Goal: Information Seeking & Learning: Learn about a topic

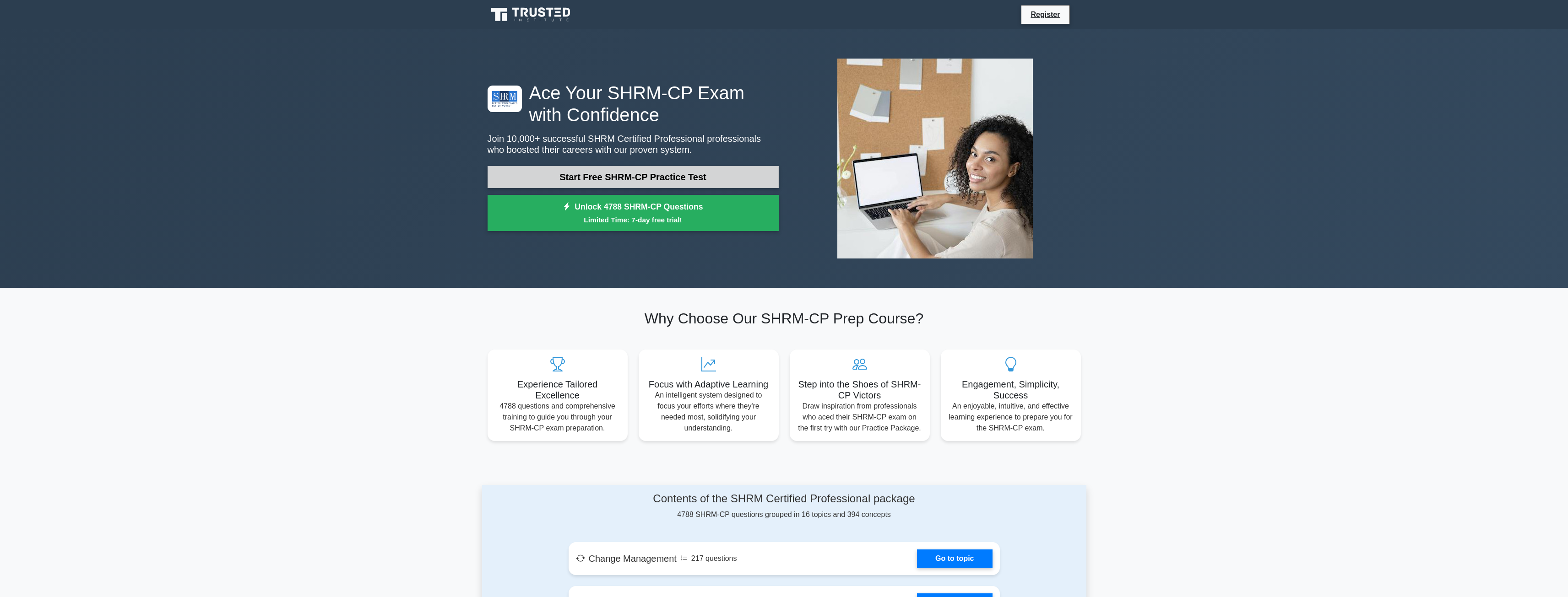
click at [538, 176] on link "Start Free SHRM-CP Practice Test" at bounding box center [633, 177] width 291 height 22
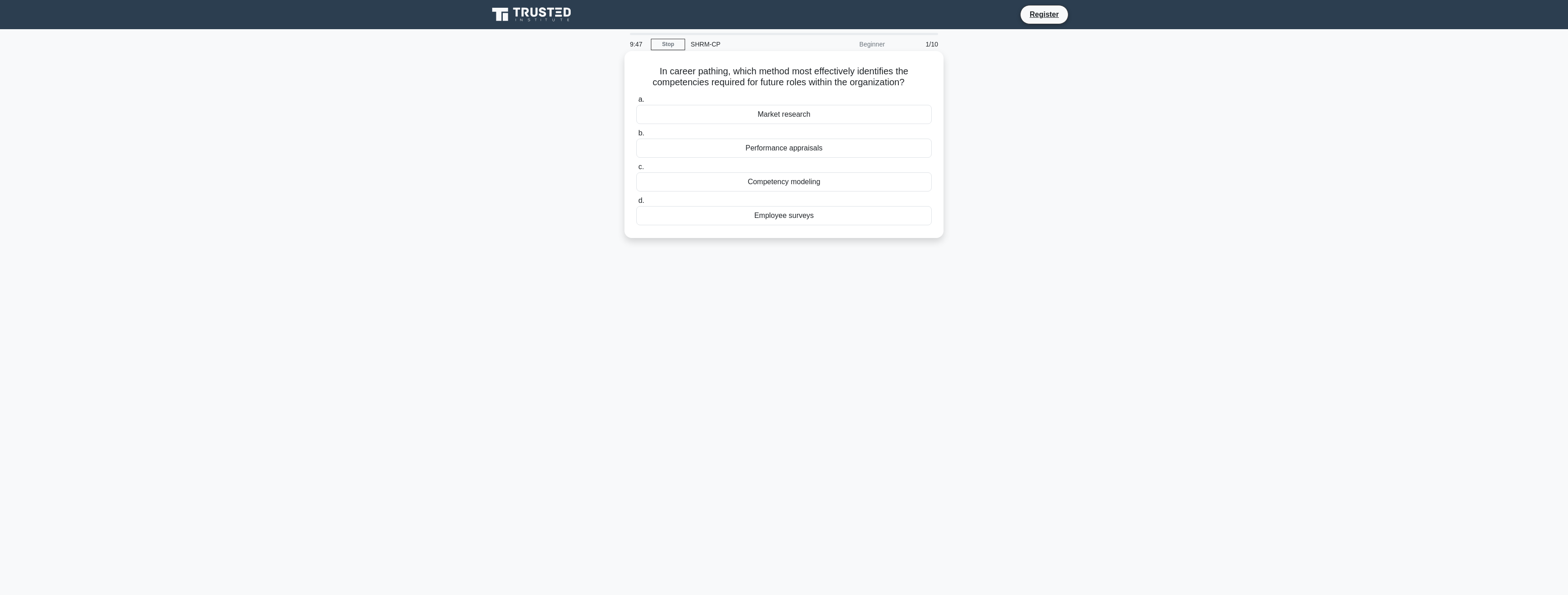
click at [769, 183] on div "Competency modeling" at bounding box center [783, 181] width 295 height 19
click at [636, 170] on input "c. Competency modeling" at bounding box center [636, 167] width 0 height 6
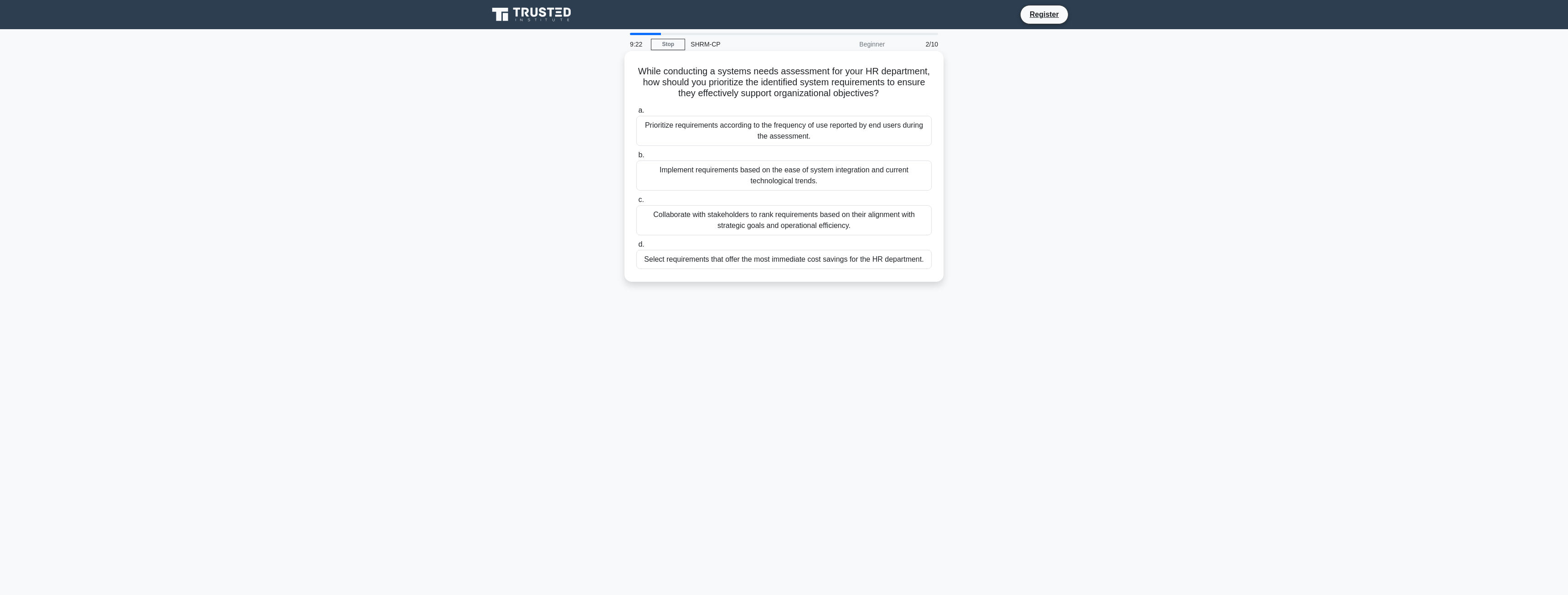
click at [745, 137] on div "Prioritize requirements according to the frequency of use reported by end users…" at bounding box center [783, 130] width 295 height 30
click at [636, 113] on input "a. Prioritize requirements according to the frequency of use reported by end us…" at bounding box center [636, 111] width 0 height 6
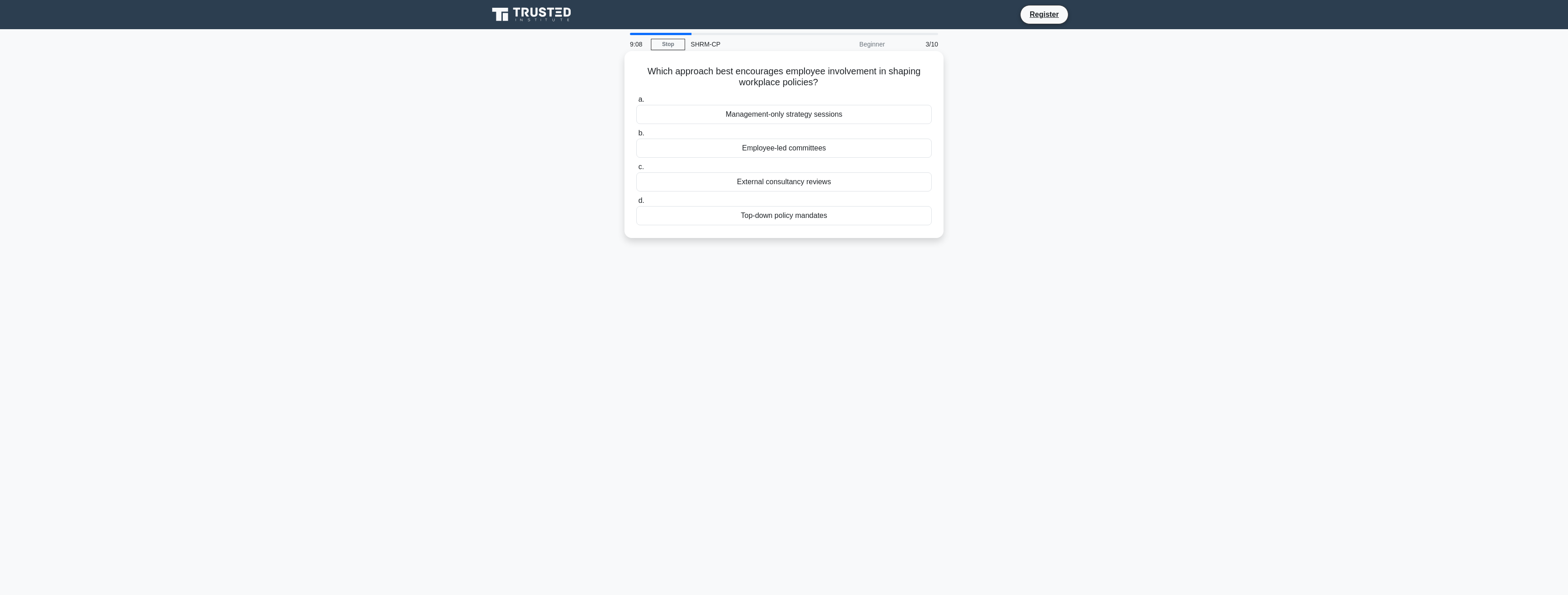
click at [719, 147] on div "Employee-led committees" at bounding box center [783, 148] width 295 height 19
click at [636, 136] on input "b. Employee-led committees" at bounding box center [636, 133] width 0 height 6
click at [726, 133] on div "Robust employee engagement initiatives" at bounding box center [783, 125] width 295 height 19
click at [636, 113] on input "a. Robust employee engagement initiatives" at bounding box center [636, 111] width 0 height 6
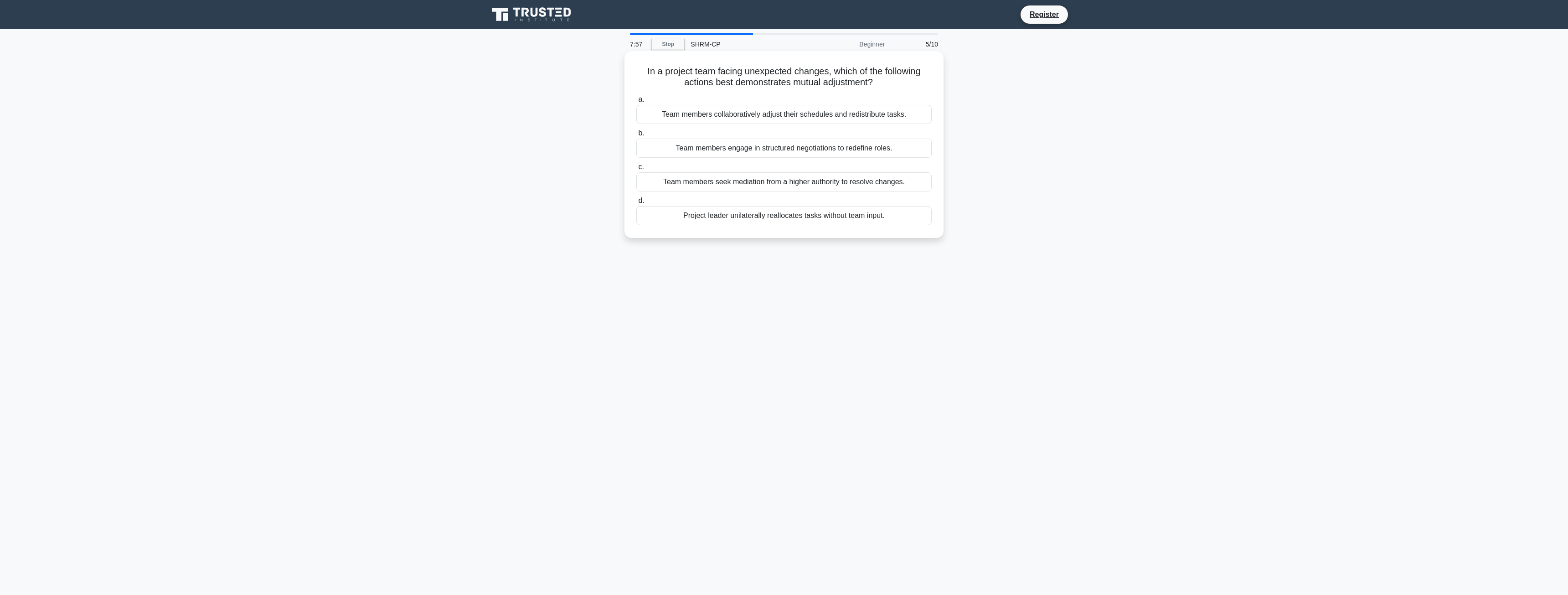
click at [729, 144] on div "Team members engage in structured negotiations to redefine roles." at bounding box center [783, 148] width 295 height 19
click at [636, 136] on input "b. Team members engage in structured negotiations to redefine roles." at bounding box center [636, 133] width 0 height 6
click at [763, 182] on div "Root Cause Analysis" at bounding box center [783, 181] width 295 height 19
click at [636, 170] on input "c. Root Cause Analysis" at bounding box center [636, 167] width 0 height 6
click at [803, 119] on div "Allowing only individual learning without team collaboration" at bounding box center [783, 114] width 295 height 19
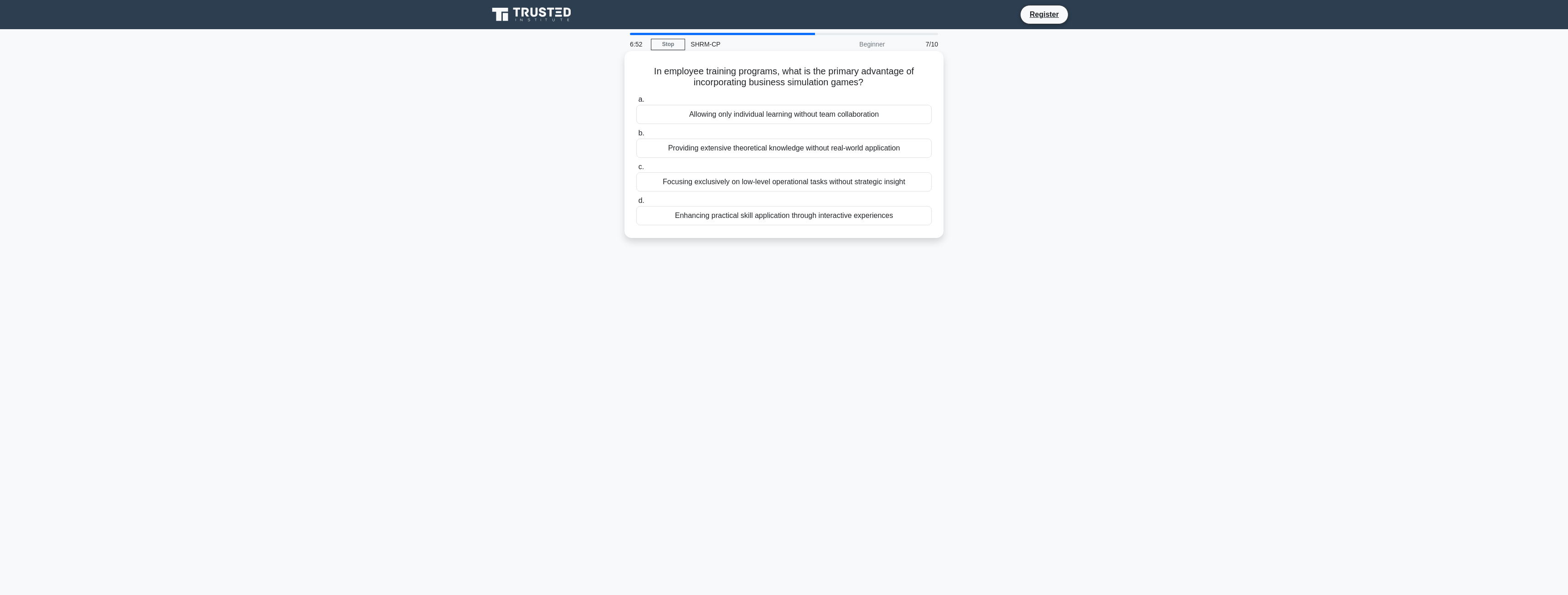
click at [636, 102] on input "a. Allowing only individual learning without team collaboration" at bounding box center [636, 100] width 0 height 6
click at [805, 187] on div "Encouraging team members to explore creative solutions and take initiative." at bounding box center [783, 181] width 295 height 19
click at [636, 170] on input "c. Encouraging team members to explore creative solutions and take initiative." at bounding box center [636, 167] width 0 height 6
click at [799, 116] on div "Focus solely on platforms popular within a specific demographic group." at bounding box center [783, 114] width 295 height 19
click at [636, 102] on input "a. Focus solely on platforms popular within a specific demographic group." at bounding box center [636, 100] width 0 height 6
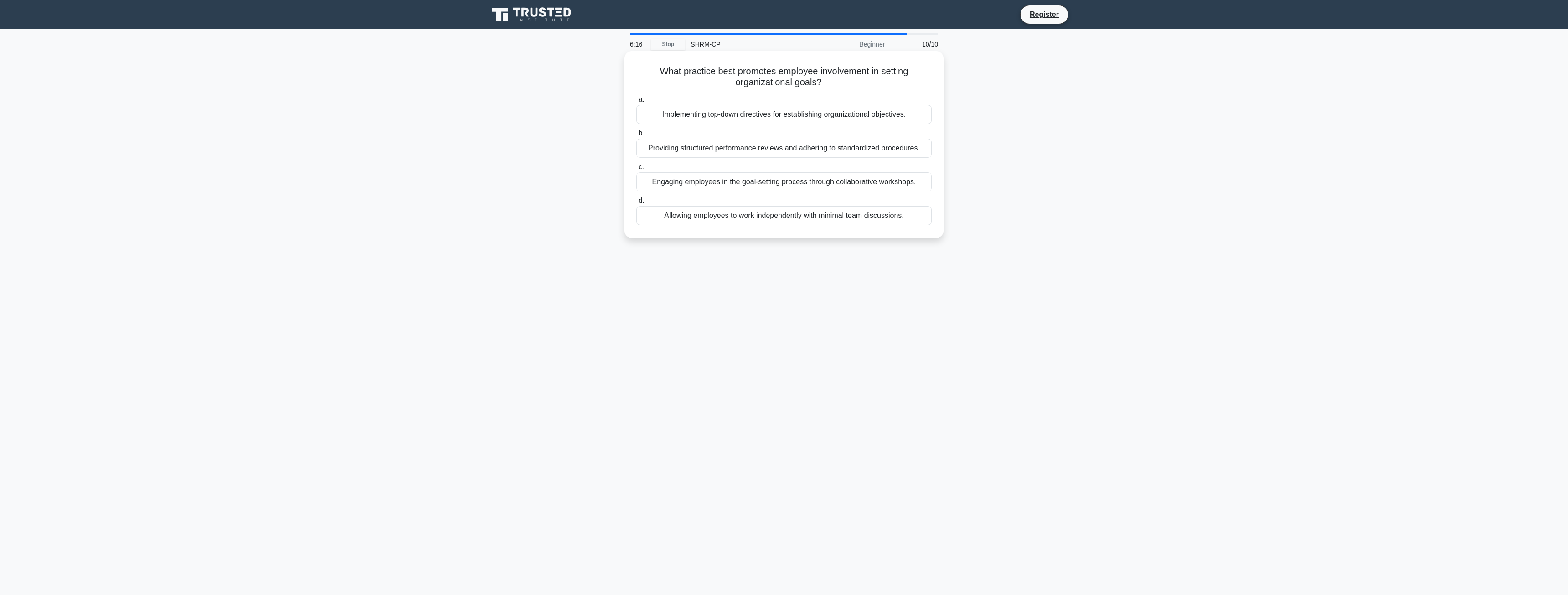
click at [800, 210] on div "Allowing employees to work independently with minimal team discussions." at bounding box center [783, 215] width 295 height 19
click at [636, 204] on input "d. Allowing employees to work independently with minimal team discussions." at bounding box center [636, 201] width 0 height 6
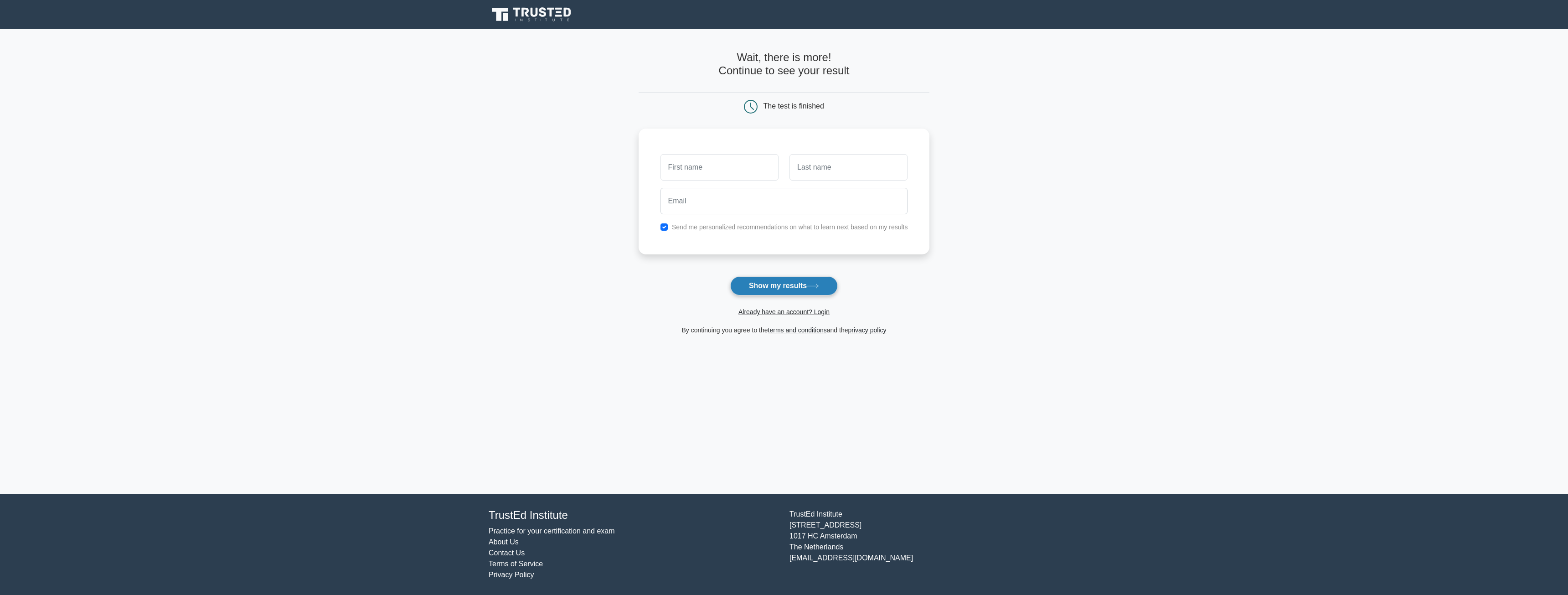
click at [786, 290] on button "Show my results" at bounding box center [784, 286] width 108 height 19
